Goal: Task Accomplishment & Management: Manage account settings

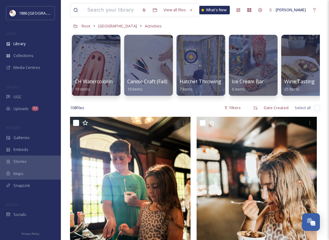
scroll to position [30, 0]
click at [86, 28] on span "Root" at bounding box center [86, 25] width 9 height 5
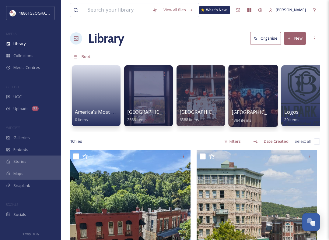
click at [243, 112] on span "[GEOGRAPHIC_DATA]" at bounding box center [257, 112] width 50 height 7
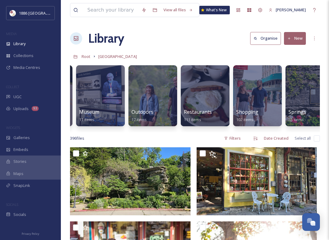
scroll to position [0, 379]
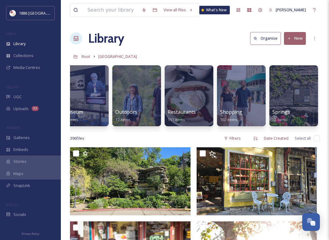
click at [306, 39] on button "New" at bounding box center [295, 38] width 22 height 12
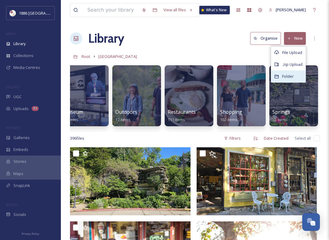
click at [299, 74] on div "Folder" at bounding box center [288, 76] width 34 height 12
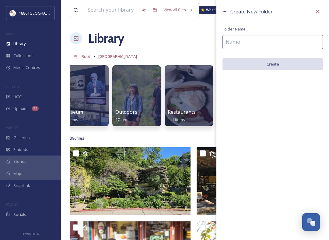
click at [247, 42] on input at bounding box center [273, 42] width 101 height 14
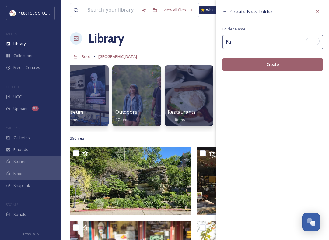
type input "Fall"
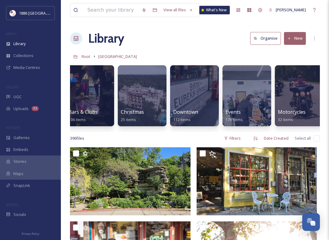
scroll to position [0, 0]
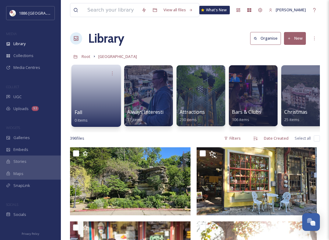
click at [96, 113] on div "Fall 0 items" at bounding box center [97, 115] width 44 height 15
click at [103, 100] on link at bounding box center [97, 94] width 44 height 30
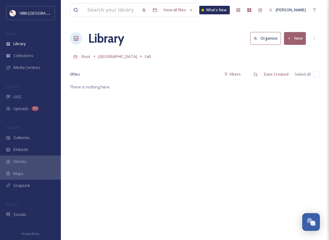
click at [299, 42] on button "New" at bounding box center [295, 38] width 22 height 12
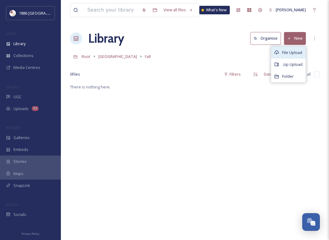
click at [298, 55] on span "File Upload" at bounding box center [292, 53] width 20 height 6
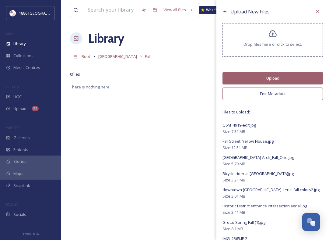
click at [268, 83] on button "Upload" at bounding box center [273, 78] width 101 height 12
